Goal: Task Accomplishment & Management: Complete application form

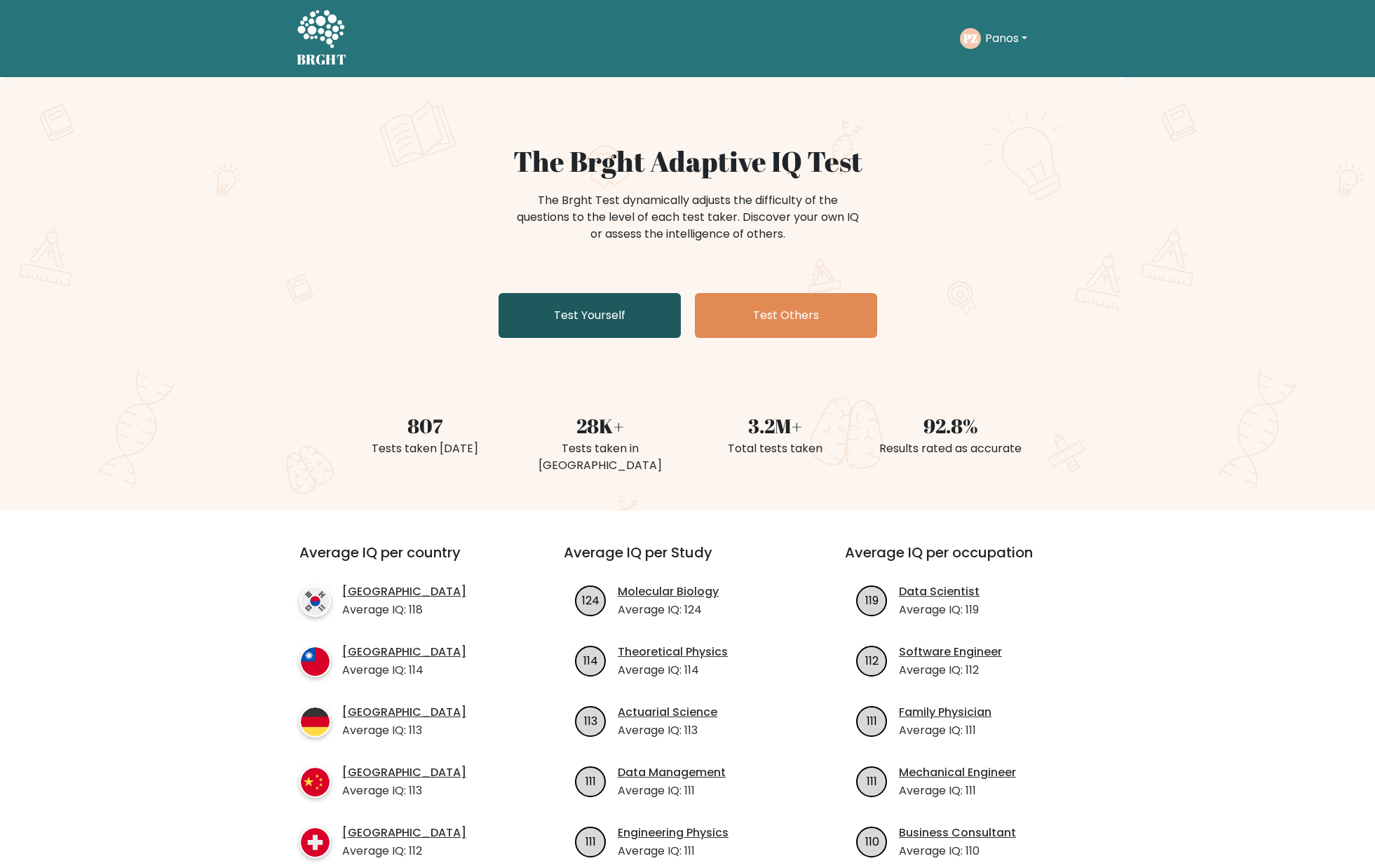
click at [618, 321] on link "Test Yourself" at bounding box center [589, 315] width 182 height 45
click at [532, 299] on link "Test Yourself" at bounding box center [589, 315] width 182 height 45
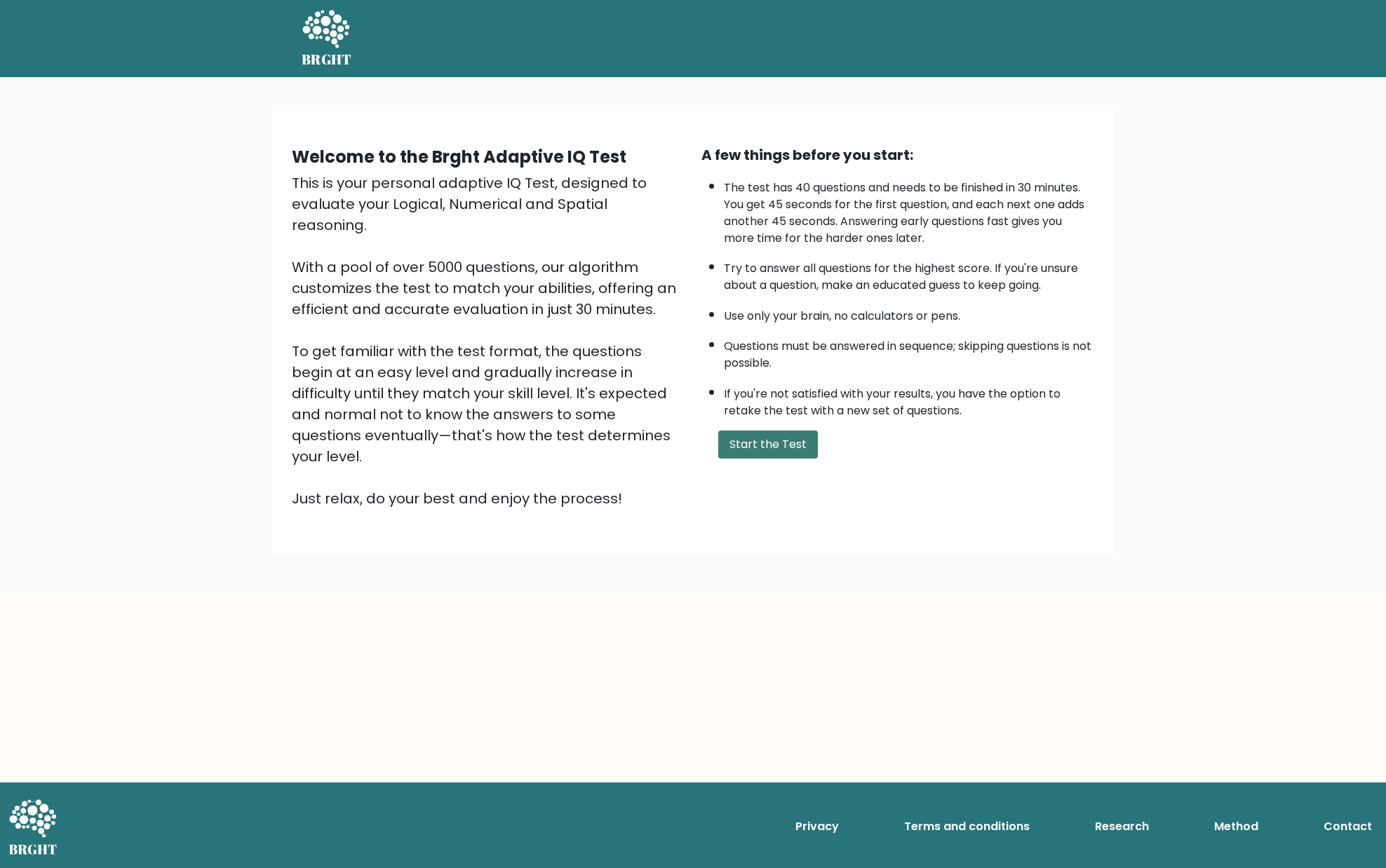
click at [805, 448] on button "Start the Test" at bounding box center [767, 444] width 100 height 28
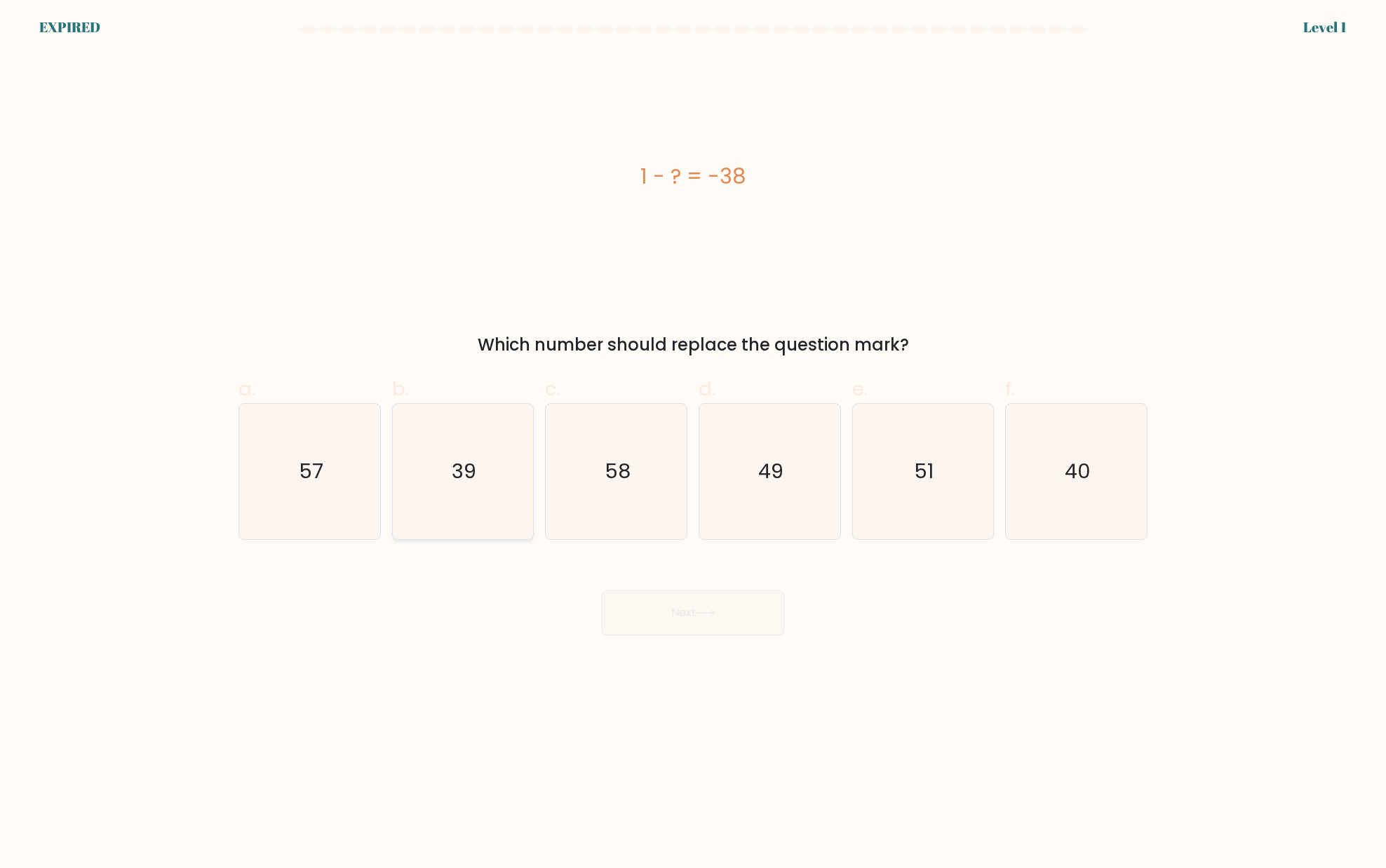
click at [439, 474] on icon "39" at bounding box center [462, 471] width 136 height 136
click at [693, 443] on input "b. 39" at bounding box center [693, 439] width 1 height 9
radio input "true"
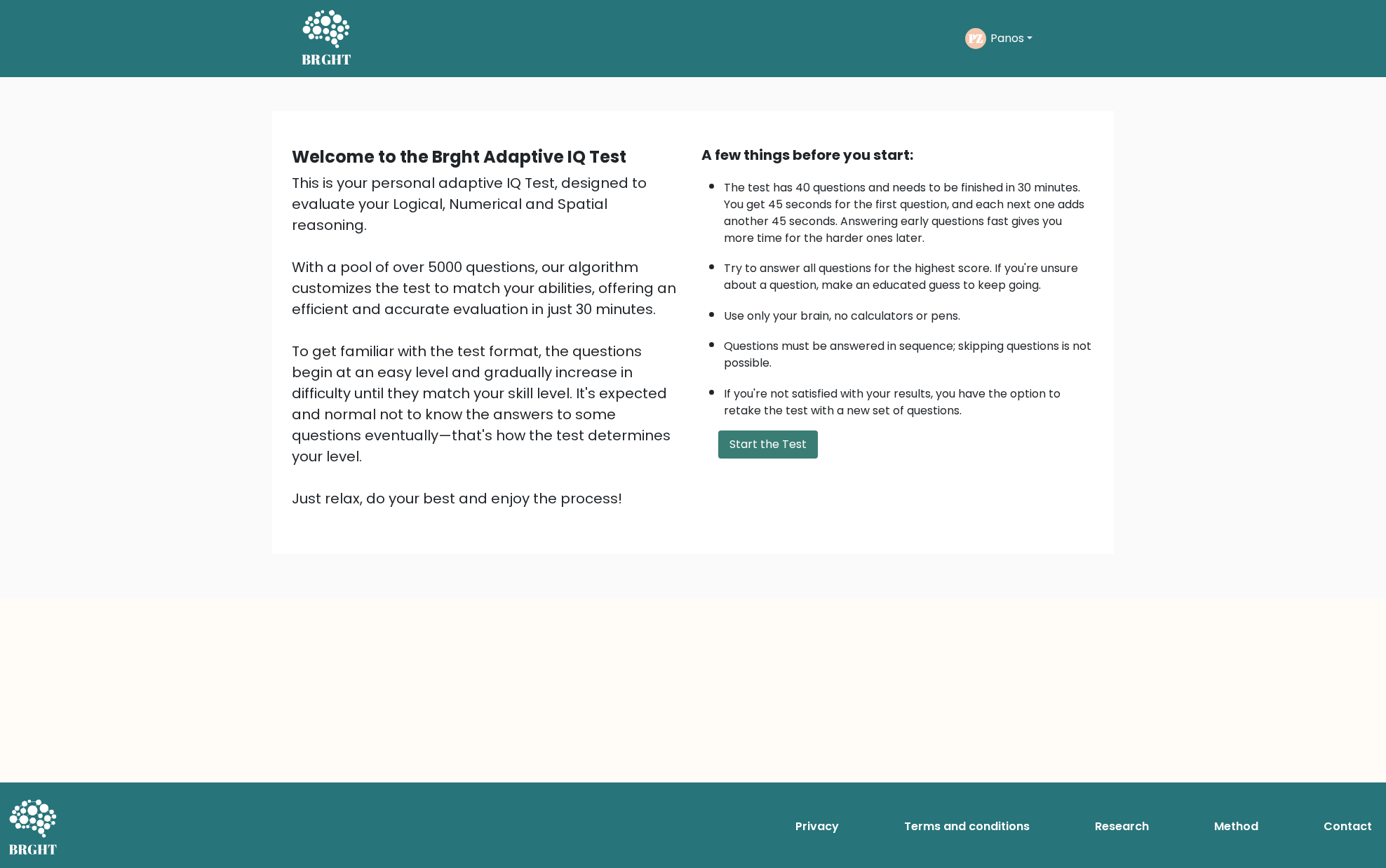
click at [770, 449] on button "Start the Test" at bounding box center [767, 444] width 100 height 28
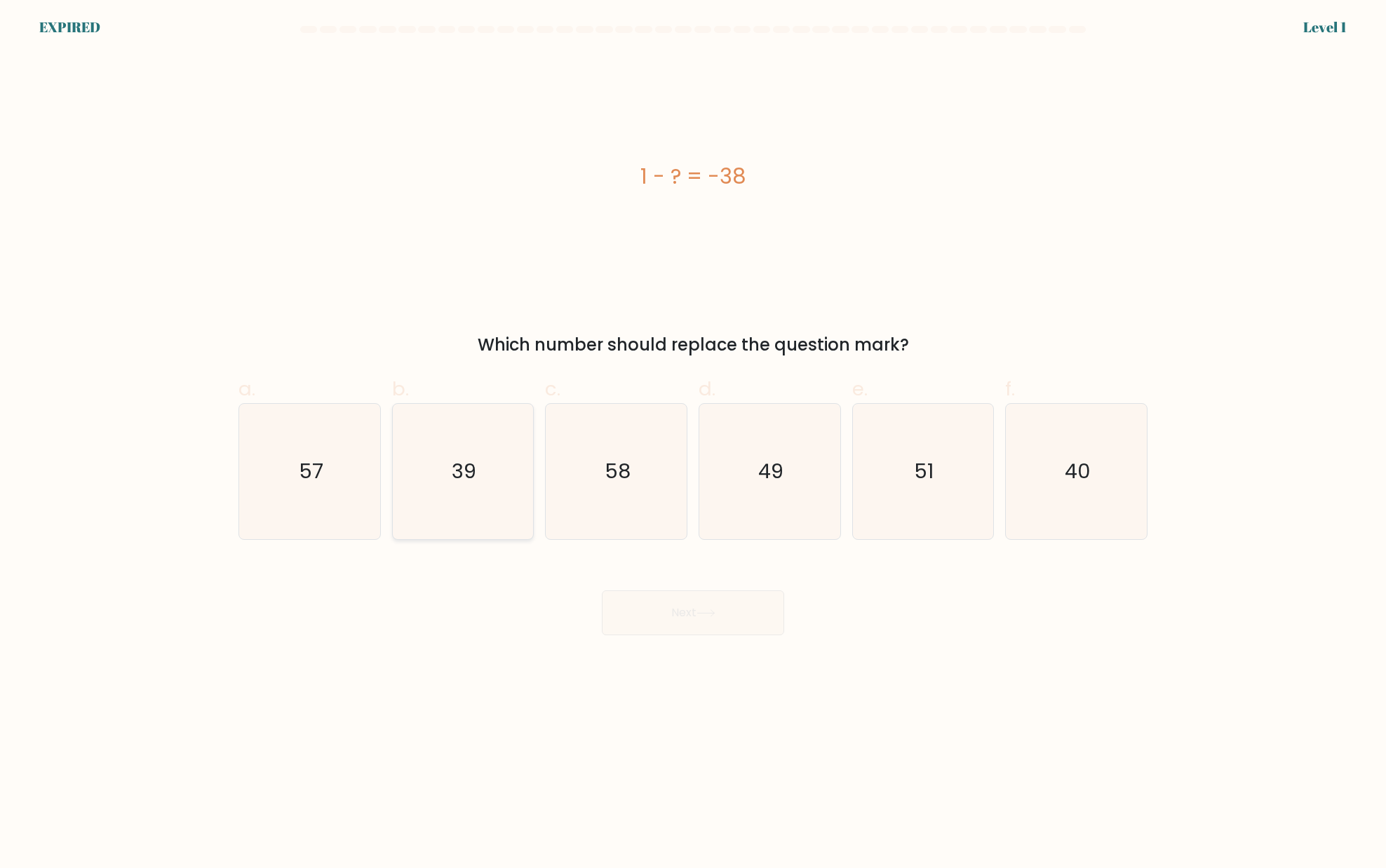
click at [441, 464] on icon "39" at bounding box center [462, 471] width 136 height 136
click at [693, 443] on input "b. 39" at bounding box center [693, 439] width 1 height 9
radio input "true"
